Goal: Check status: Check status

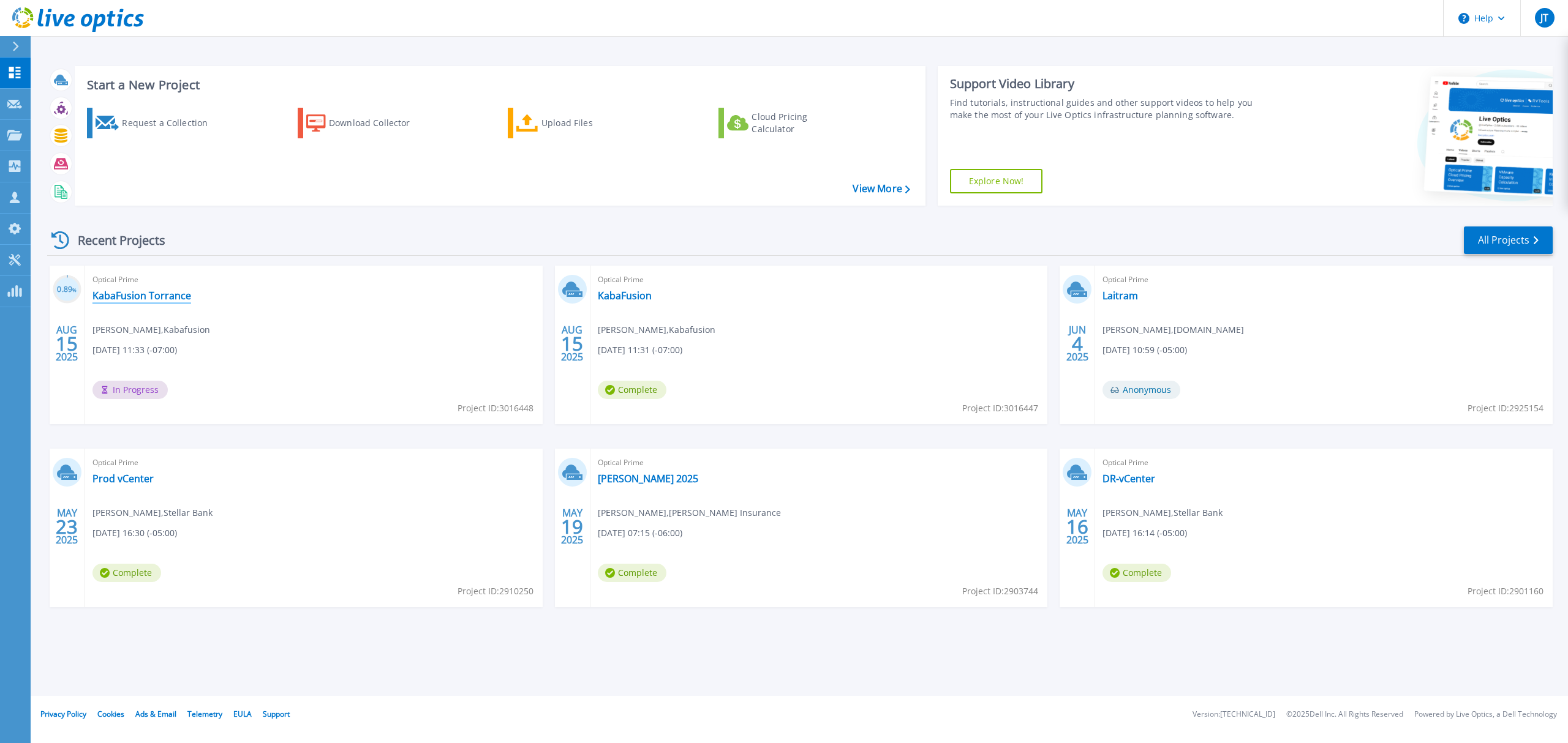
click at [145, 299] on link "KabaFusion Torrance" at bounding box center [142, 296] width 99 height 12
click at [643, 299] on link "KabaFusion" at bounding box center [624, 296] width 54 height 12
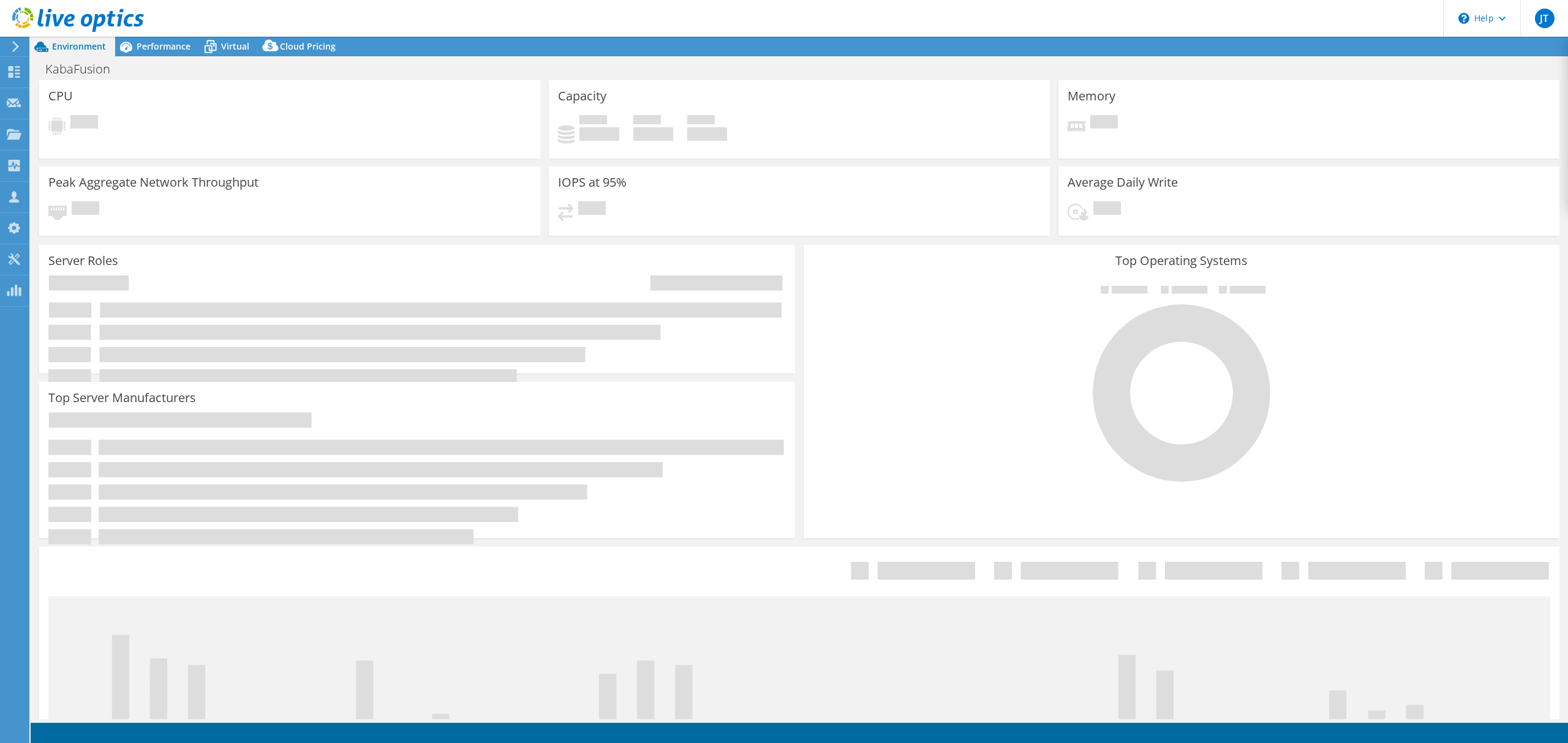
select select "USD"
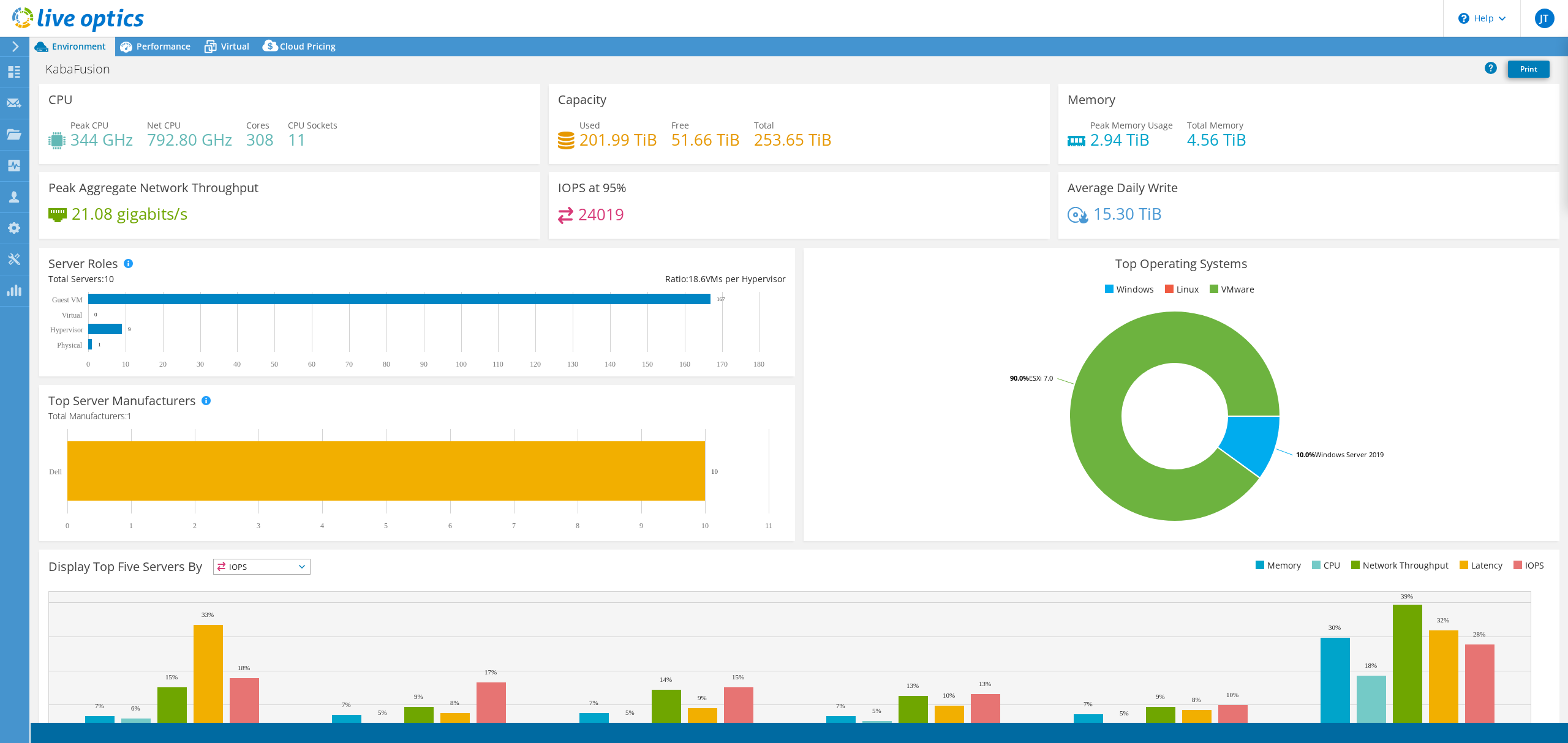
click at [170, 56] on div "KabaFusion Print" at bounding box center [799, 69] width 1538 height 27
click at [168, 52] on div "Performance" at bounding box center [157, 46] width 84 height 19
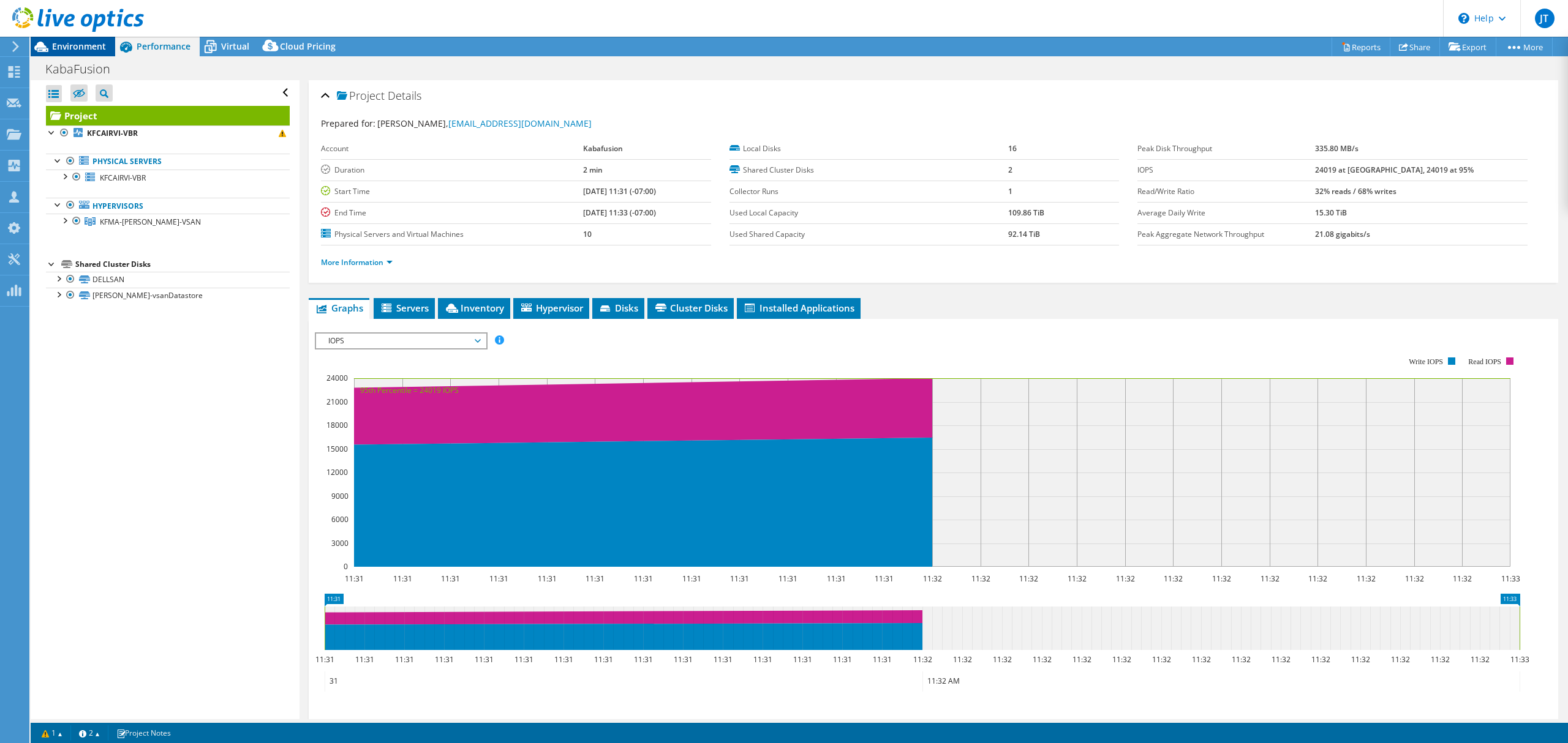
click at [94, 44] on span "Environment" at bounding box center [79, 46] width 54 height 12
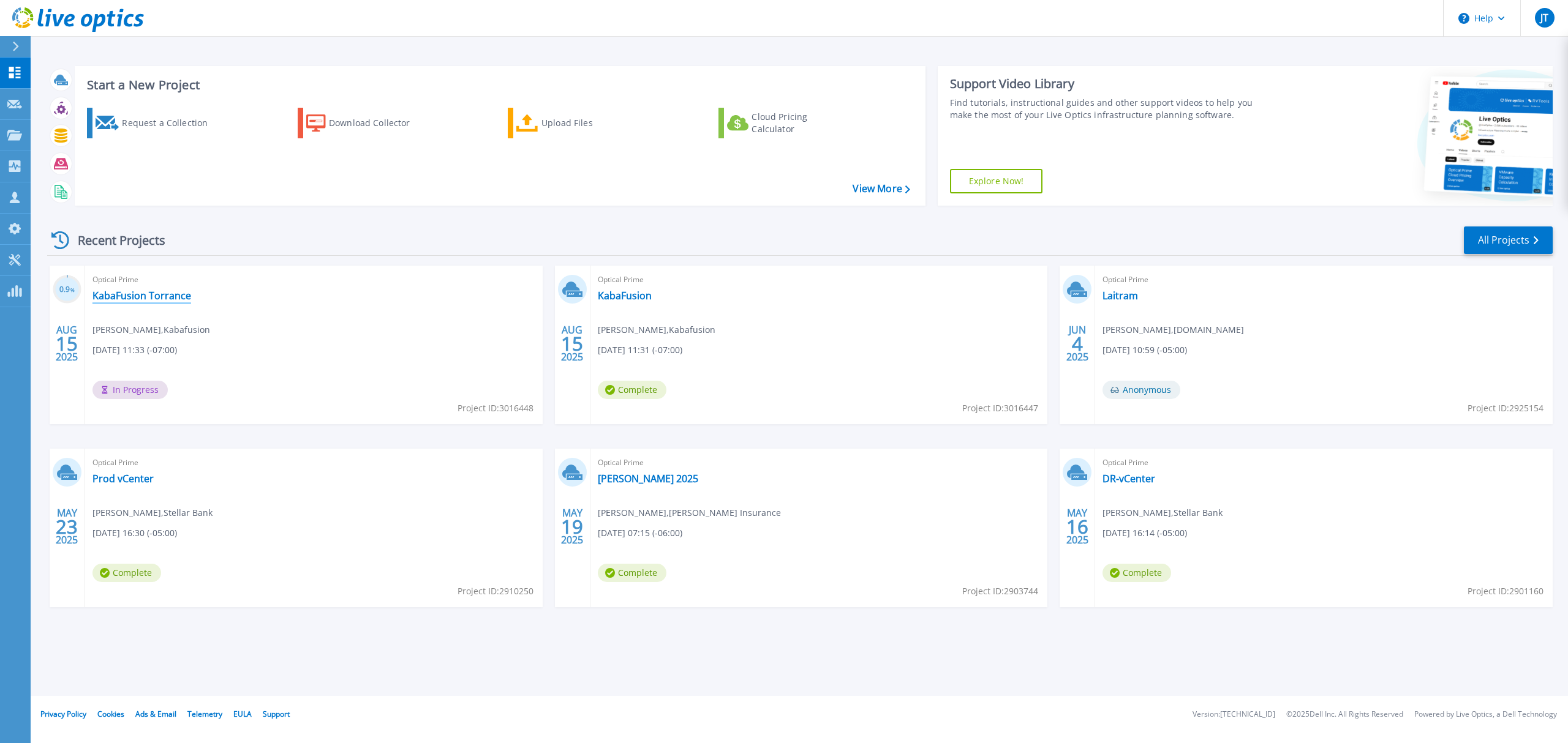
click at [161, 294] on link "KabaFusion Torrance" at bounding box center [142, 296] width 99 height 12
click at [628, 297] on link "KabaFusion" at bounding box center [624, 296] width 54 height 12
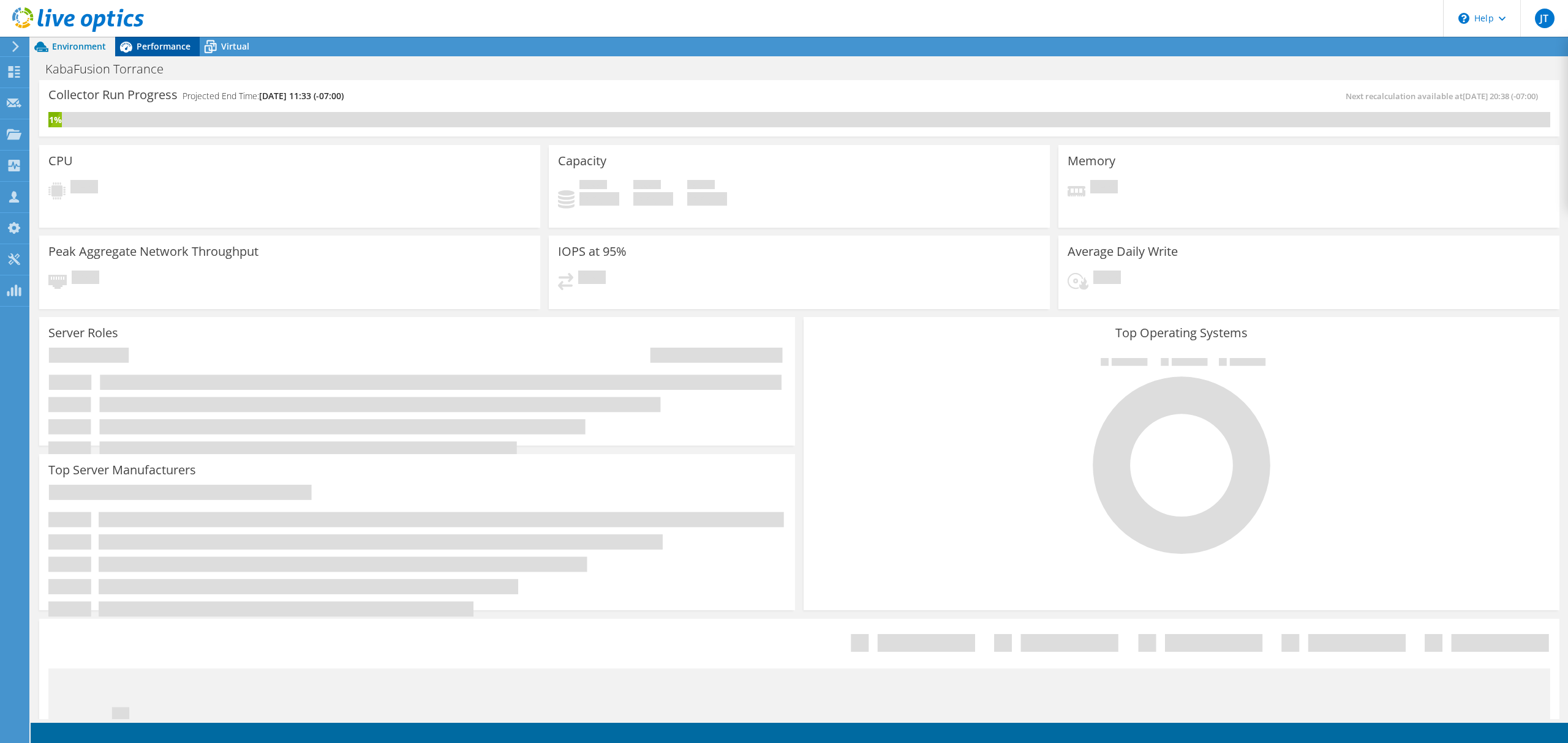
click at [133, 48] on icon at bounding box center [126, 47] width 22 height 22
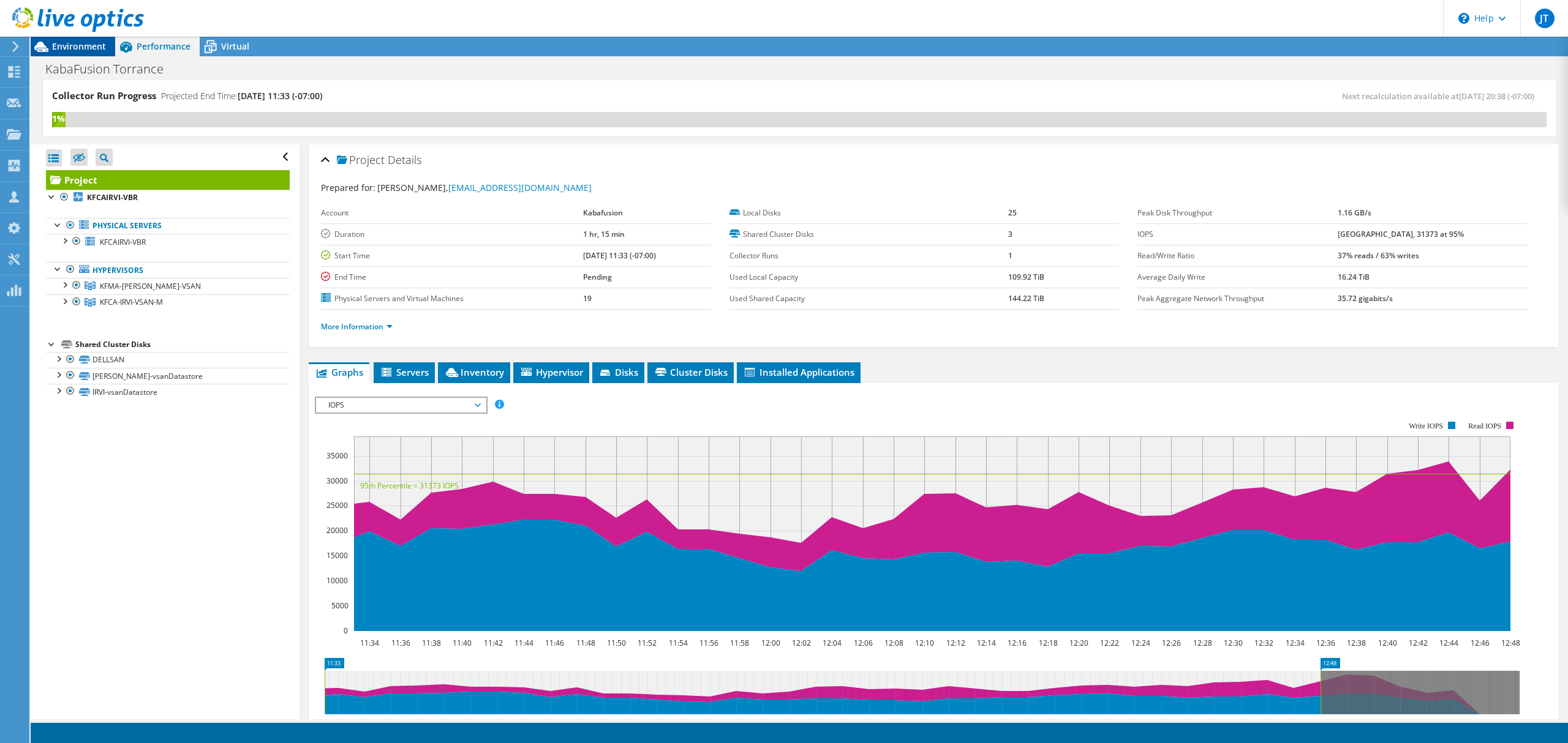
click at [69, 44] on span "Environment" at bounding box center [79, 46] width 54 height 12
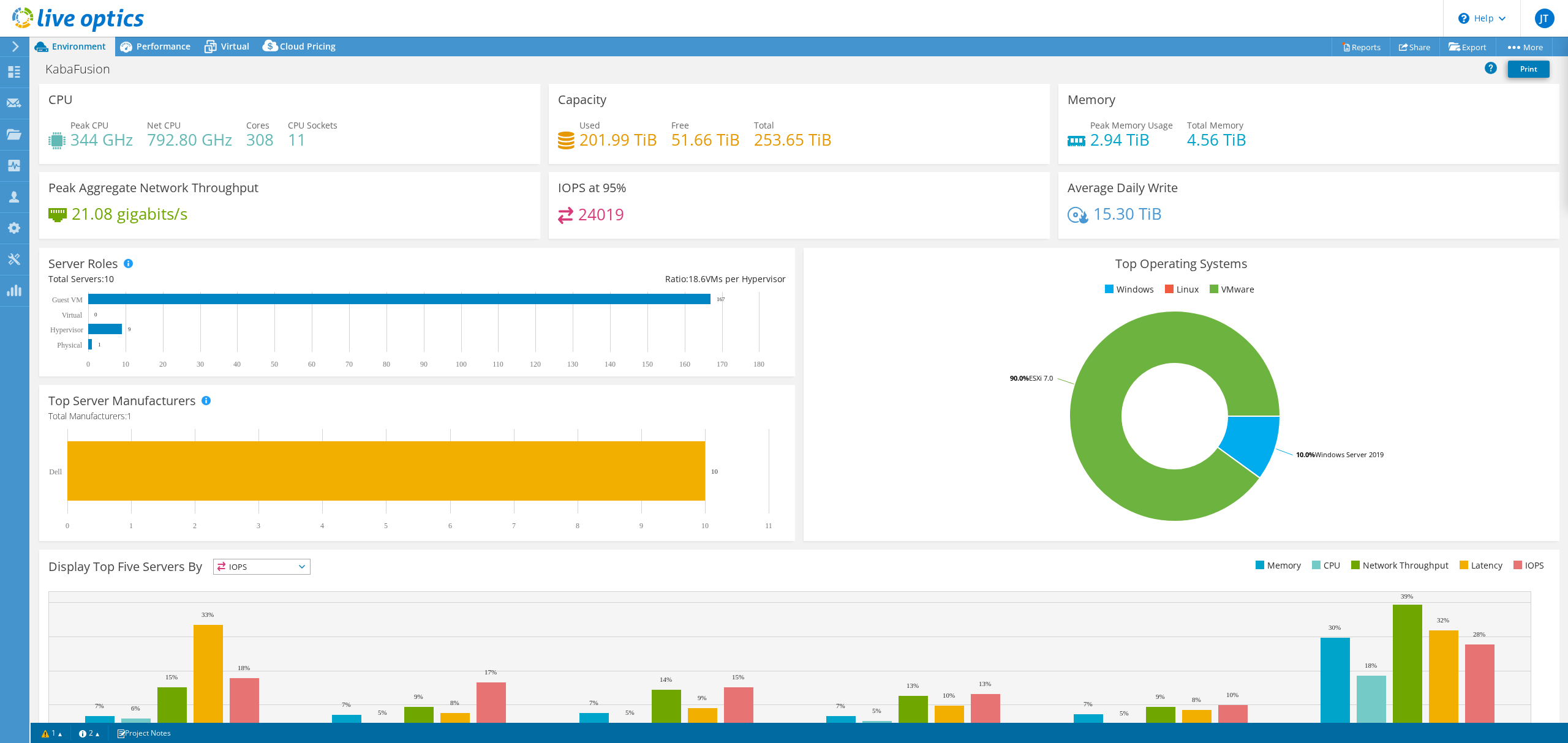
select select "USD"
click at [164, 47] on span "Performance" at bounding box center [163, 46] width 54 height 12
